Goal: Task Accomplishment & Management: Use online tool/utility

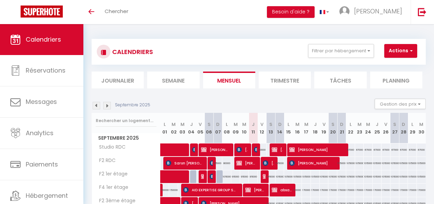
click at [100, 102] on img at bounding box center [97, 106] width 8 height 8
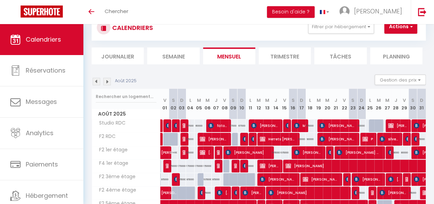
scroll to position [69, 0]
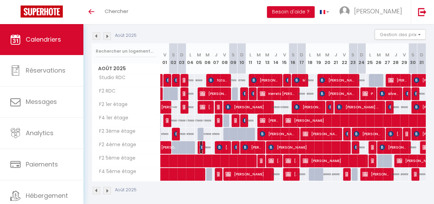
click at [201, 145] on img at bounding box center [202, 146] width 5 height 5
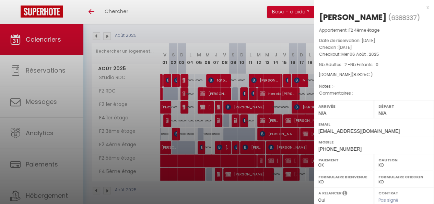
click at [222, 149] on div at bounding box center [217, 102] width 434 height 204
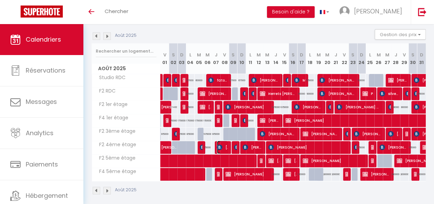
click at [222, 149] on span "[PERSON_NAME]" at bounding box center [222, 146] width 11 height 13
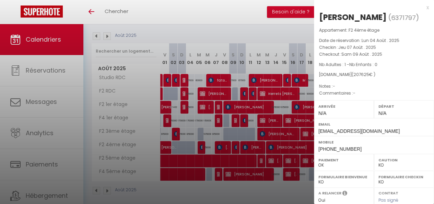
click at [222, 149] on div at bounding box center [217, 102] width 434 height 204
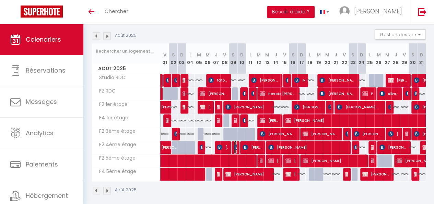
click at [235, 148] on img at bounding box center [236, 146] width 5 height 5
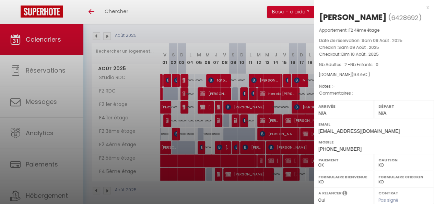
click at [235, 148] on div at bounding box center [217, 102] width 434 height 204
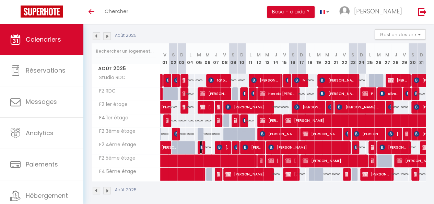
click at [200, 146] on img at bounding box center [202, 146] width 5 height 5
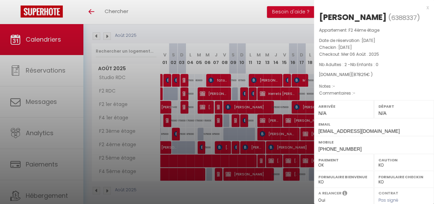
click at [219, 140] on div at bounding box center [217, 102] width 434 height 204
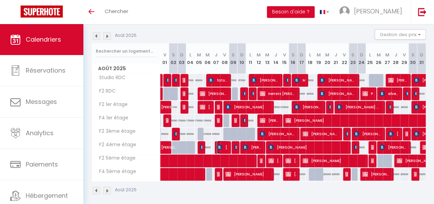
click at [220, 144] on img at bounding box center [219, 146] width 5 height 5
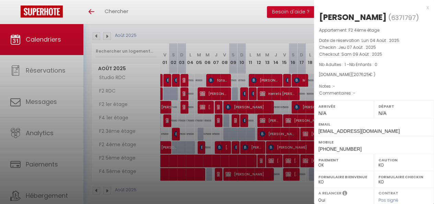
click at [268, 151] on div at bounding box center [217, 102] width 434 height 204
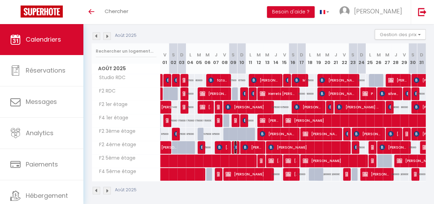
click at [235, 146] on img at bounding box center [236, 146] width 5 height 5
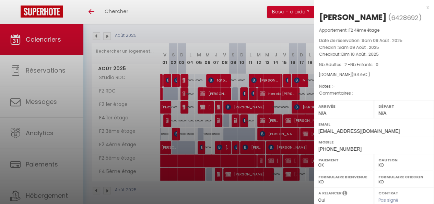
click at [248, 117] on div at bounding box center [217, 102] width 434 height 204
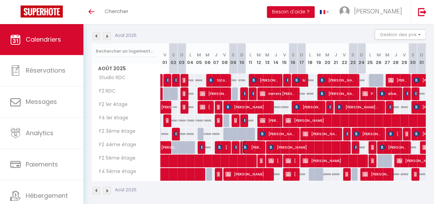
click at [255, 148] on span "[PERSON_NAME]" at bounding box center [252, 146] width 19 height 13
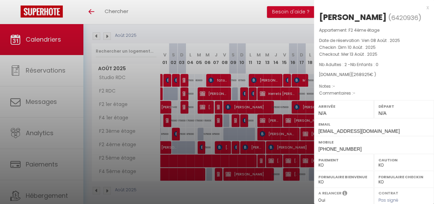
click at [286, 141] on div at bounding box center [217, 102] width 434 height 204
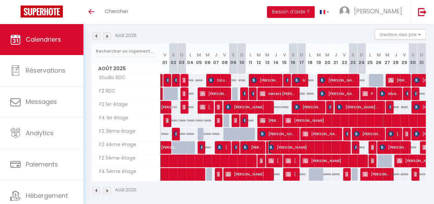
click at [289, 143] on span "[PERSON_NAME]" at bounding box center [307, 146] width 77 height 13
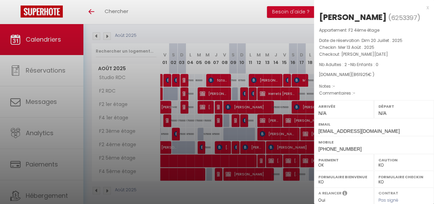
drag, startPoint x: 227, startPoint y: 169, endPoint x: 299, endPoint y: 188, distance: 74.7
click at [299, 188] on div at bounding box center [217, 102] width 434 height 204
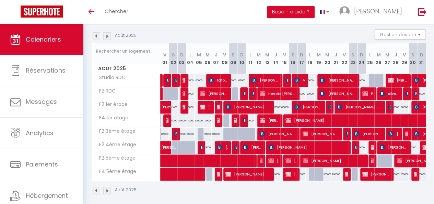
drag, startPoint x: 299, startPoint y: 188, endPoint x: 273, endPoint y: 197, distance: 27.6
drag, startPoint x: 273, startPoint y: 197, endPoint x: 413, endPoint y: 156, distance: 145.6
click at [413, 156] on span "[PERSON_NAME]" at bounding box center [436, 160] width 79 height 13
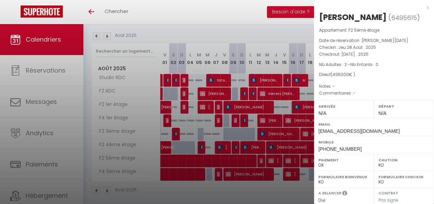
click at [298, 140] on div at bounding box center [217, 102] width 434 height 204
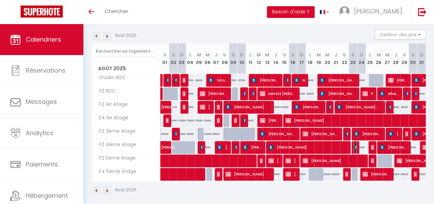
click at [354, 147] on img at bounding box center [356, 146] width 5 height 5
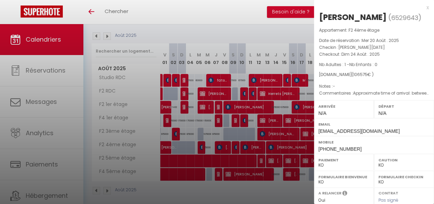
click at [247, 164] on div at bounding box center [217, 102] width 434 height 204
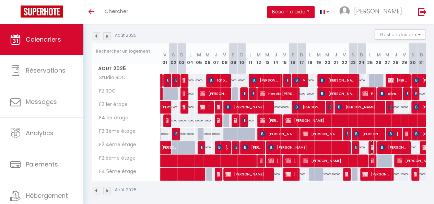
click at [371, 147] on img at bounding box center [373, 146] width 5 height 5
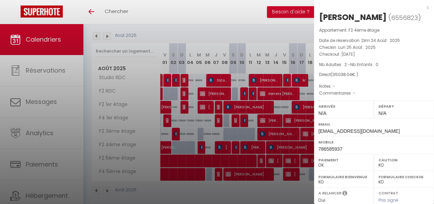
click at [290, 146] on div at bounding box center [217, 102] width 434 height 204
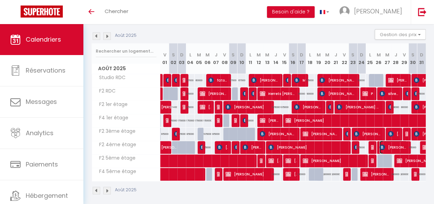
click at [395, 144] on span "[PERSON_NAME]" at bounding box center [393, 146] width 27 height 13
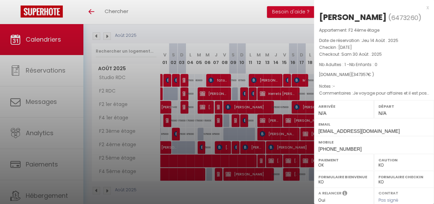
click at [274, 121] on div at bounding box center [217, 102] width 434 height 204
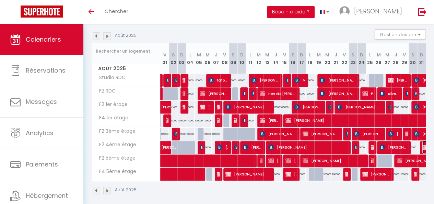
click at [423, 148] on img at bounding box center [425, 146] width 5 height 5
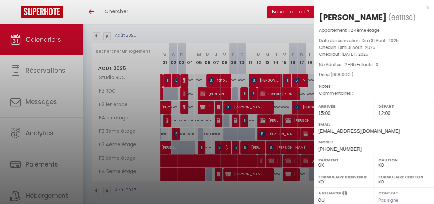
click at [296, 79] on div at bounding box center [217, 102] width 434 height 204
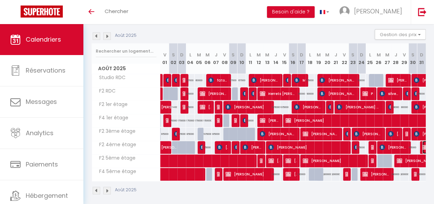
click at [423, 147] on img at bounding box center [425, 146] width 5 height 5
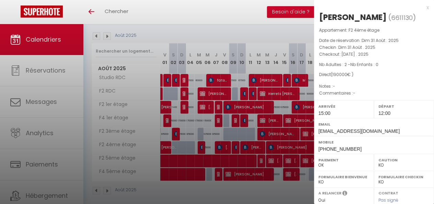
click at [170, 175] on div at bounding box center [217, 102] width 434 height 204
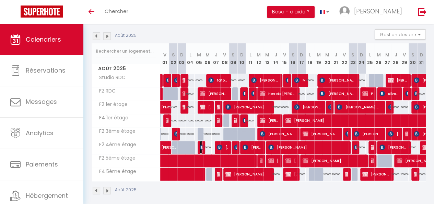
click at [200, 147] on img at bounding box center [202, 146] width 5 height 5
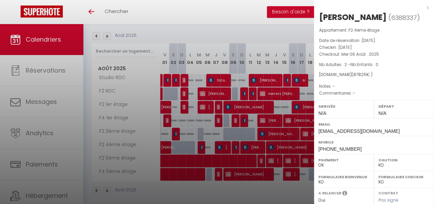
click at [247, 95] on div at bounding box center [217, 102] width 434 height 204
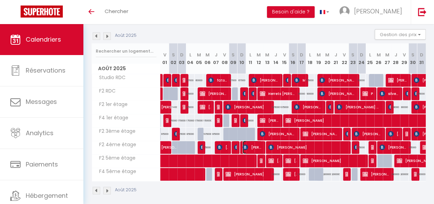
click at [258, 146] on span "[PERSON_NAME]" at bounding box center [252, 146] width 19 height 13
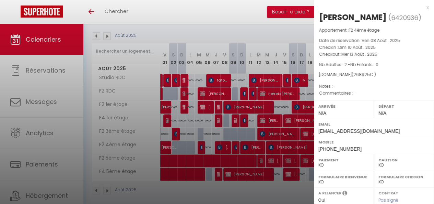
click at [258, 146] on div at bounding box center [217, 102] width 434 height 204
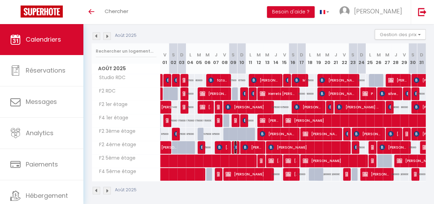
click at [234, 145] on img at bounding box center [236, 146] width 5 height 5
select select "OK"
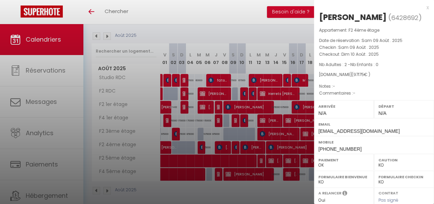
click at [244, 146] on div at bounding box center [217, 102] width 434 height 204
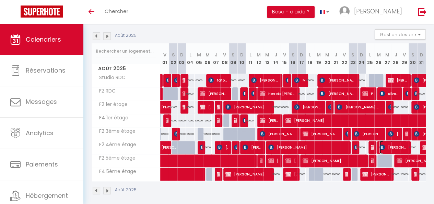
click at [394, 148] on span "[PERSON_NAME]" at bounding box center [393, 146] width 27 height 13
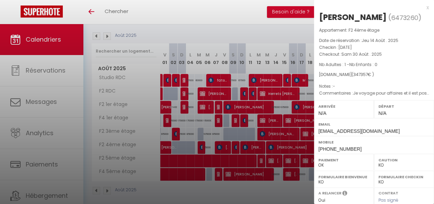
click at [244, 145] on div at bounding box center [217, 102] width 434 height 204
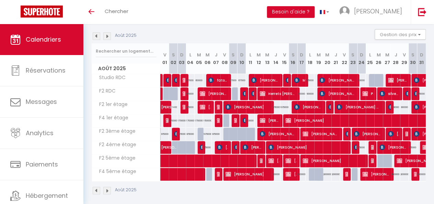
click at [358, 147] on div "85000" at bounding box center [362, 147] width 9 height 13
type input "85000"
type input "Dim 24 Août 2025"
type input "Lun 25 Août 2025"
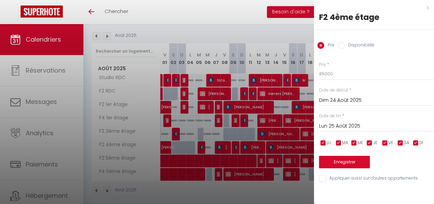
click at [262, 139] on div at bounding box center [217, 102] width 434 height 204
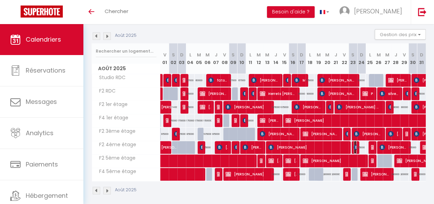
click at [354, 145] on img at bounding box center [356, 146] width 5 height 5
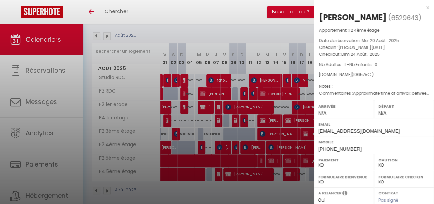
click at [298, 123] on div at bounding box center [217, 102] width 434 height 204
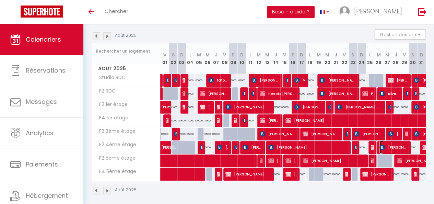
click at [380, 145] on img at bounding box center [382, 146] width 5 height 5
select select "OK"
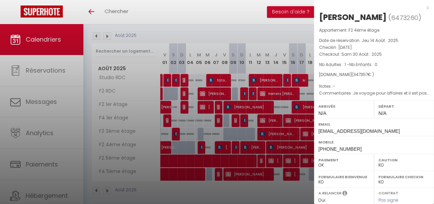
click at [285, 84] on div at bounding box center [217, 102] width 434 height 204
